Goal: Information Seeking & Learning: Learn about a topic

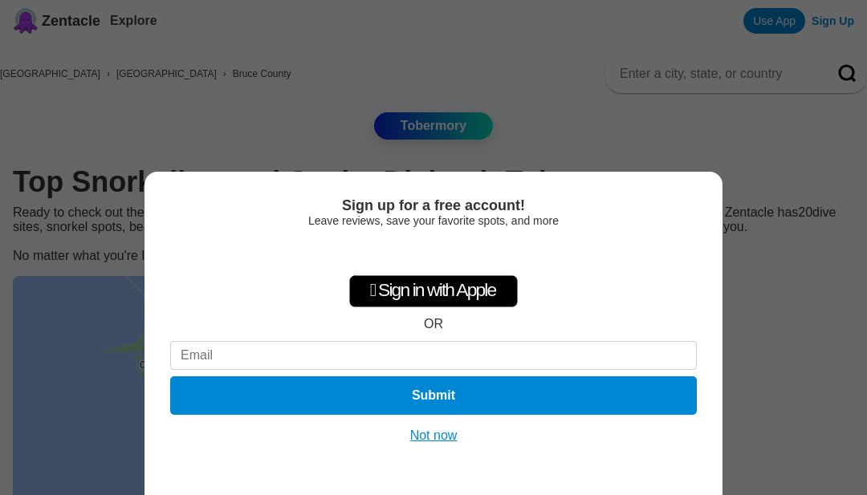
click at [443, 442] on button "Not now" at bounding box center [433, 436] width 57 height 16
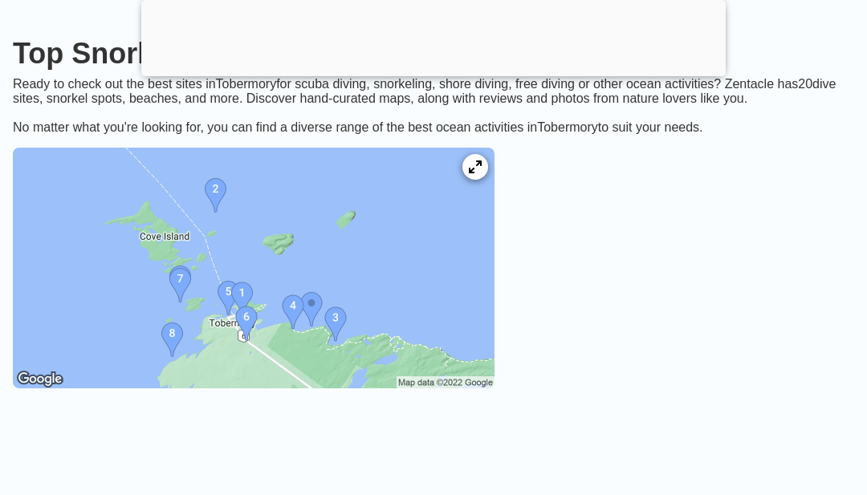
scroll to position [223, 0]
click at [413, 287] on img at bounding box center [254, 269] width 482 height 241
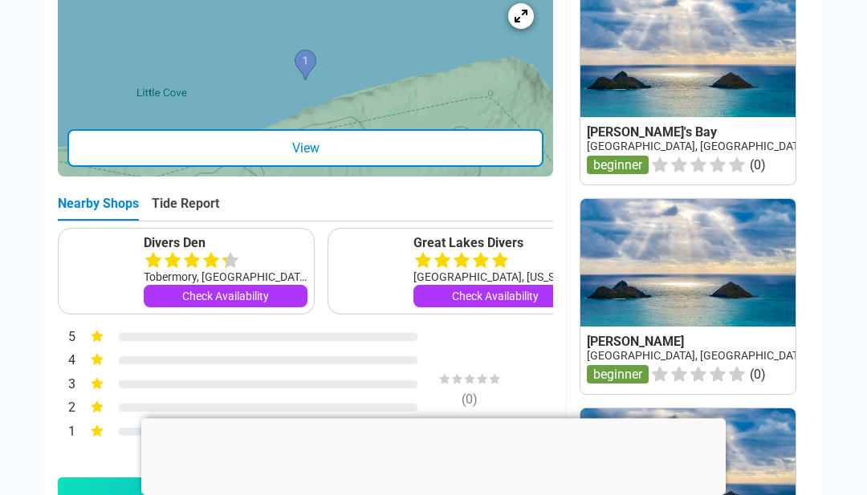
scroll to position [830, 0]
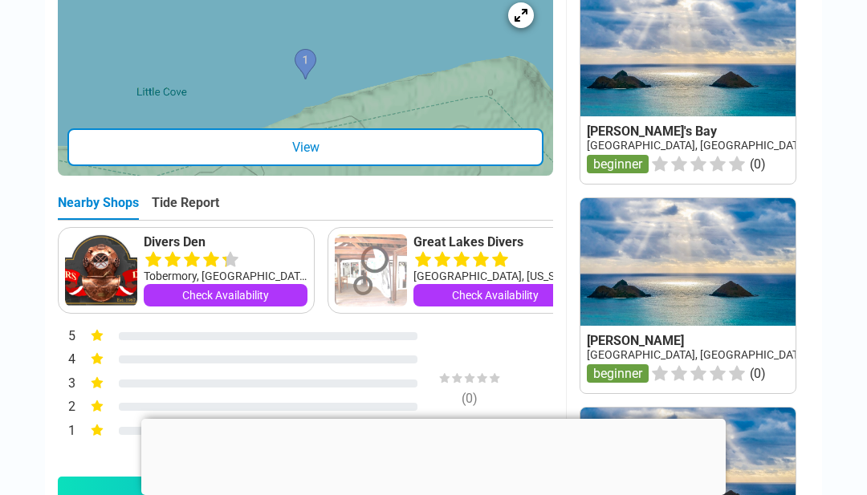
click at [71, 343] on div "5" at bounding box center [67, 337] width 18 height 21
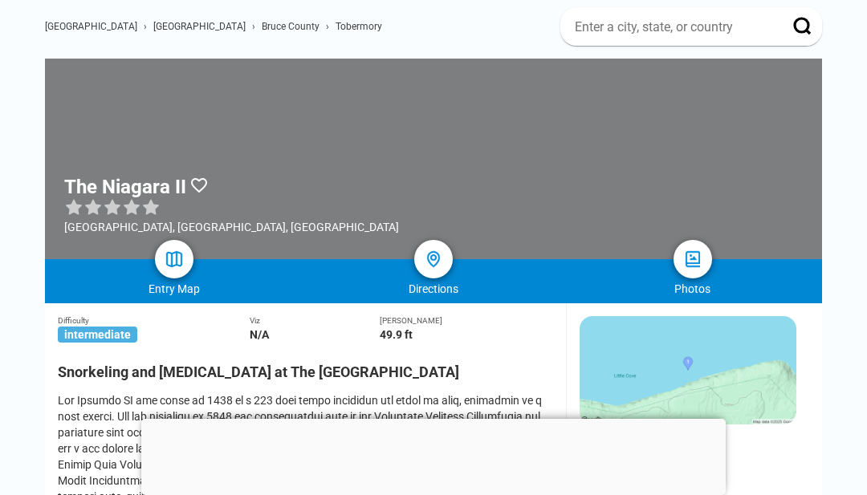
scroll to position [0, 0]
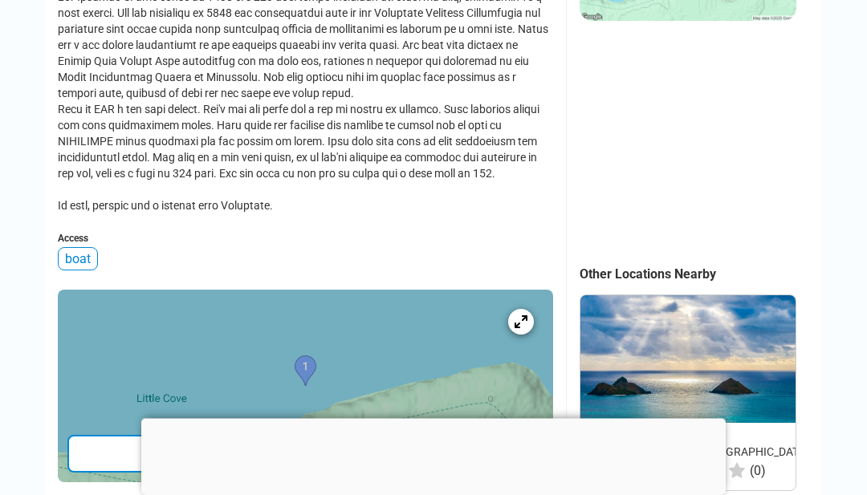
scroll to position [523, 0]
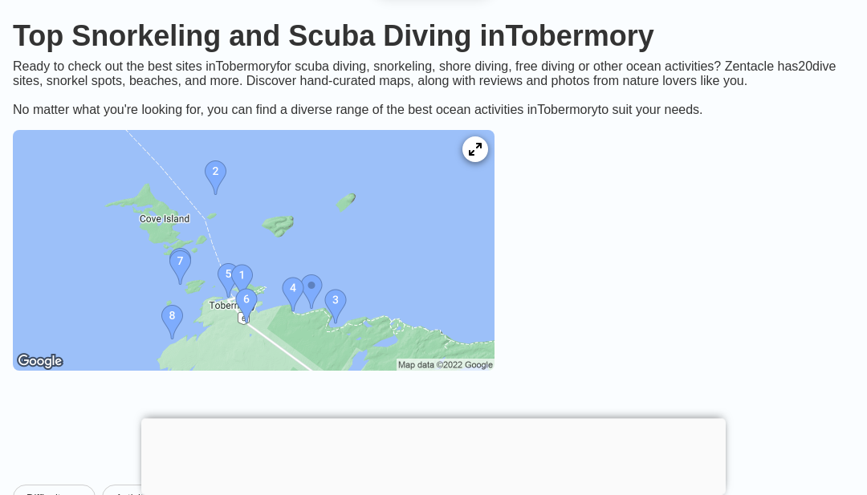
scroll to position [142, 0]
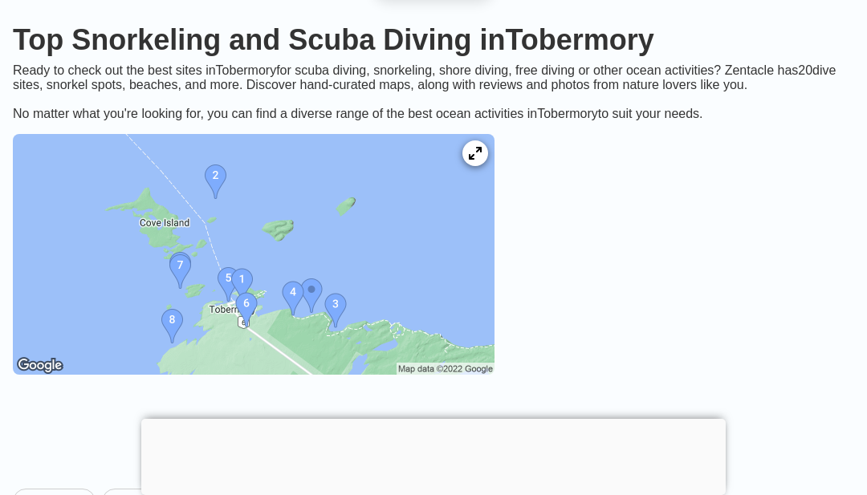
click at [489, 164] on img at bounding box center [254, 254] width 482 height 241
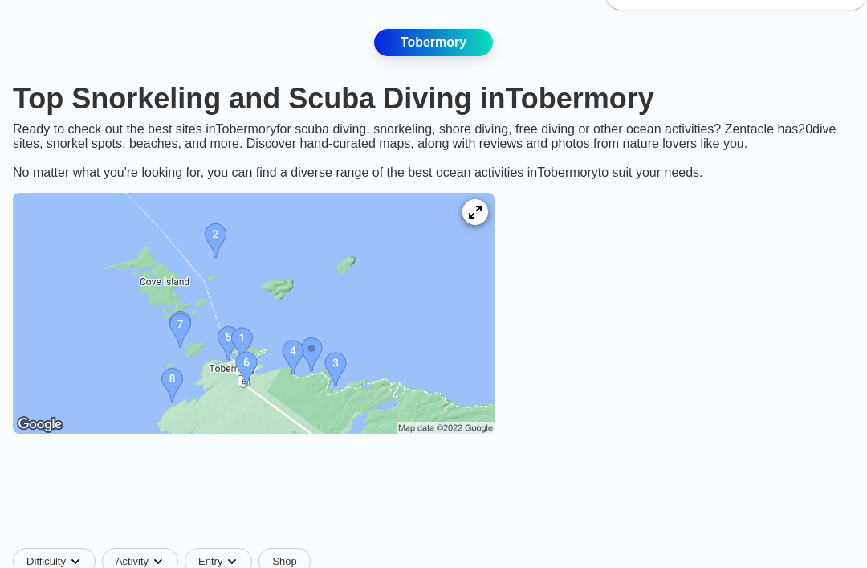
scroll to position [109, 0]
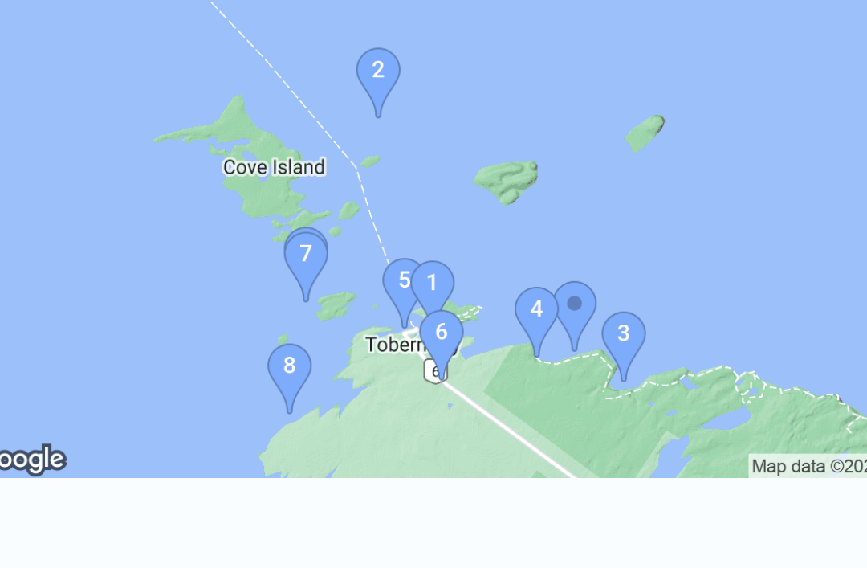
click at [362, 167] on img at bounding box center [254, 287] width 482 height 241
